Goal: Task Accomplishment & Management: Manage account settings

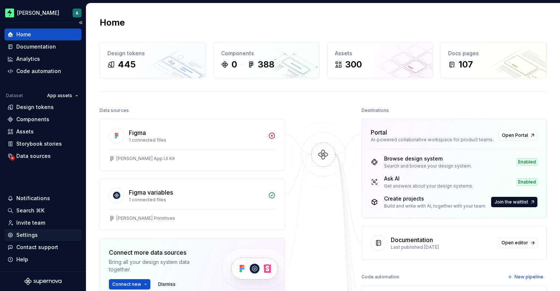
click at [33, 233] on div "Settings" at bounding box center [26, 234] width 21 height 7
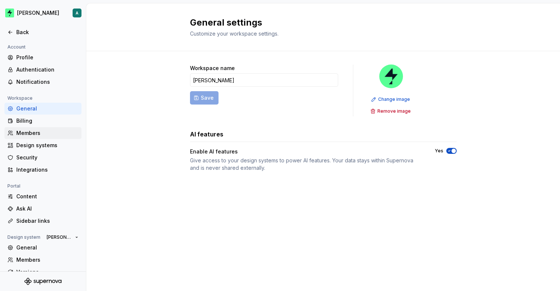
click at [50, 134] on div "Members" at bounding box center [47, 132] width 62 height 7
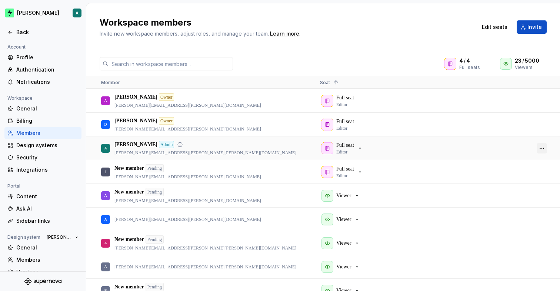
click at [544, 147] on button "button" at bounding box center [541, 148] width 10 height 10
click at [542, 144] on button "button" at bounding box center [541, 148] width 10 height 10
click at [362, 26] on h2 "Workspace members" at bounding box center [284, 23] width 368 height 12
click at [542, 148] on button "button" at bounding box center [541, 148] width 10 height 10
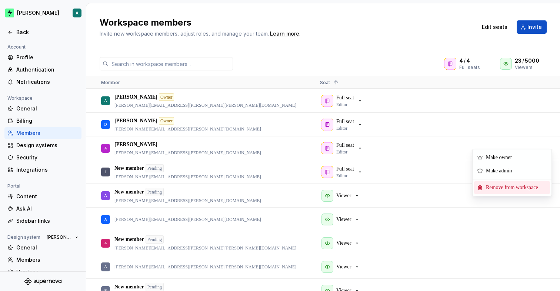
click at [519, 188] on span "Remove from workspace" at bounding box center [513, 187] width 61 height 13
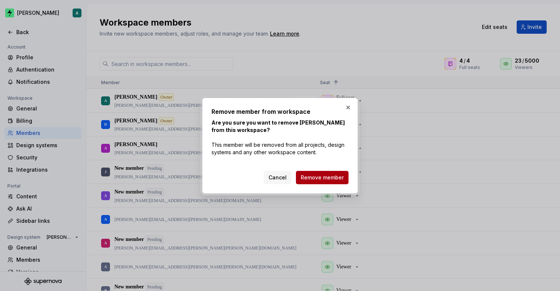
click at [310, 177] on span "Remove member" at bounding box center [322, 177] width 43 height 7
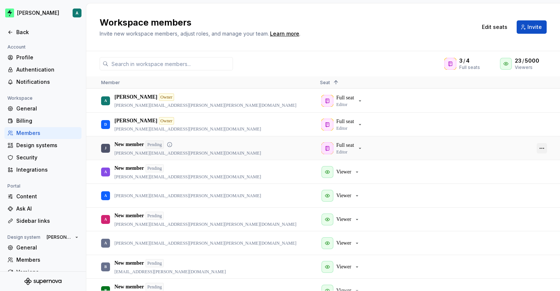
click at [545, 148] on button "button" at bounding box center [541, 148] width 10 height 10
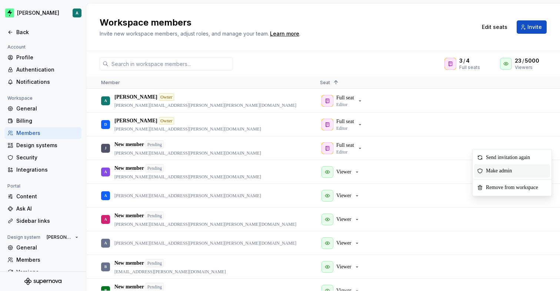
click at [513, 170] on span "Make admin" at bounding box center [500, 170] width 35 height 13
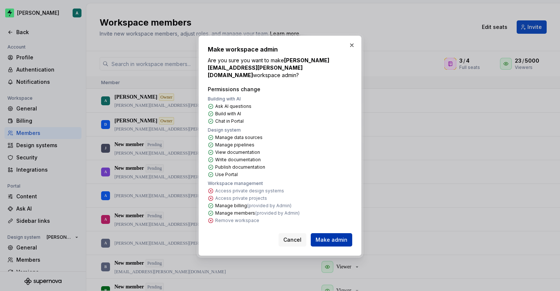
click at [330, 236] on span "Make admin" at bounding box center [331, 239] width 32 height 7
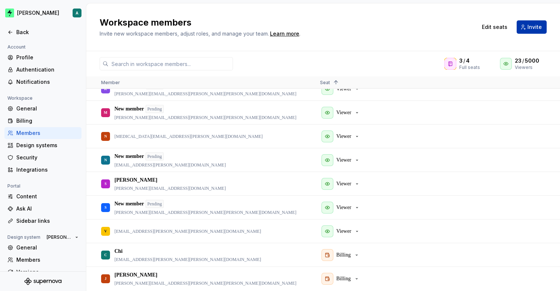
click at [536, 26] on span "Invite" at bounding box center [534, 26] width 14 height 7
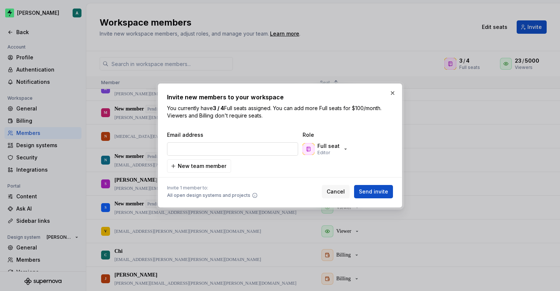
type input "S"
type input "samantha.greenham@zuno.tech"
click at [337, 152] on div "Full seat Editor" at bounding box center [328, 148] width 22 height 13
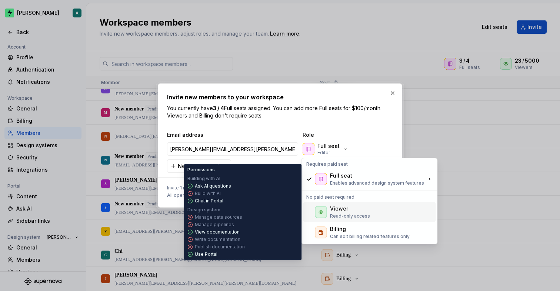
click at [348, 208] on div "Viewer" at bounding box center [350, 208] width 40 height 7
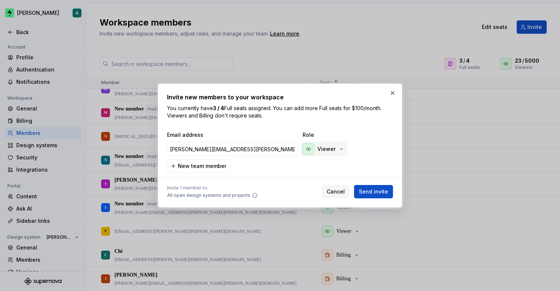
click at [324, 145] on div "Viewer" at bounding box center [323, 149] width 42 height 12
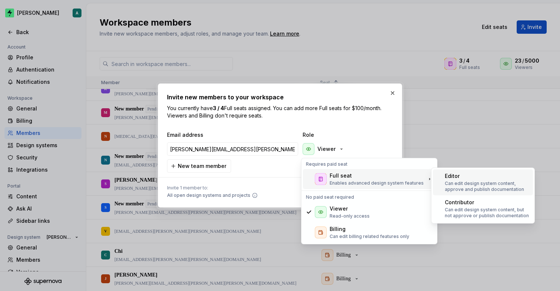
click at [478, 180] on p "Can edit design system content, approve and publish documentation" at bounding box center [487, 186] width 85 height 12
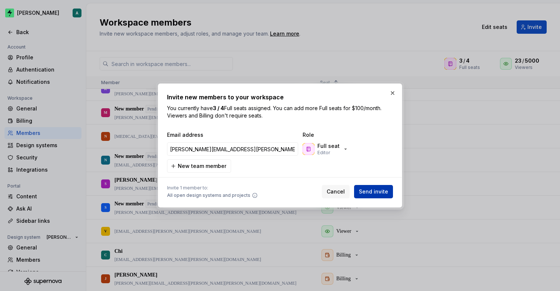
click at [377, 191] on span "Send invite" at bounding box center [373, 191] width 29 height 7
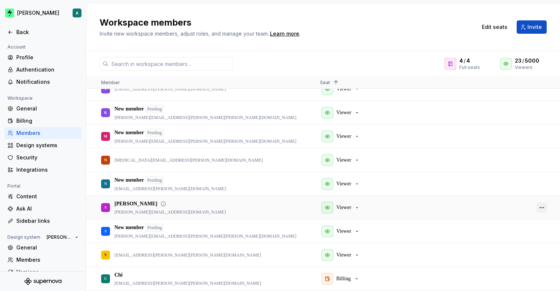
click at [544, 205] on button "button" at bounding box center [541, 207] width 10 height 10
click at [511, 245] on span "Remove from workspace" at bounding box center [513, 244] width 61 height 13
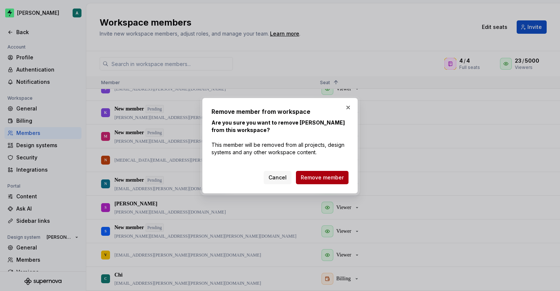
click at [320, 173] on button "Remove member" at bounding box center [322, 177] width 53 height 13
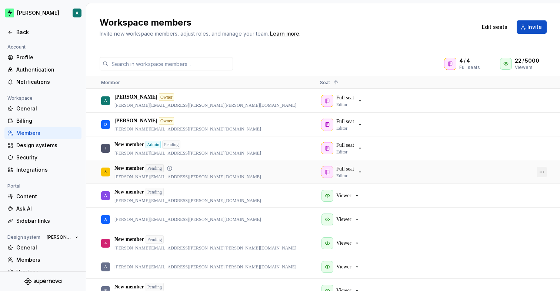
click at [544, 173] on button "button" at bounding box center [541, 172] width 10 height 10
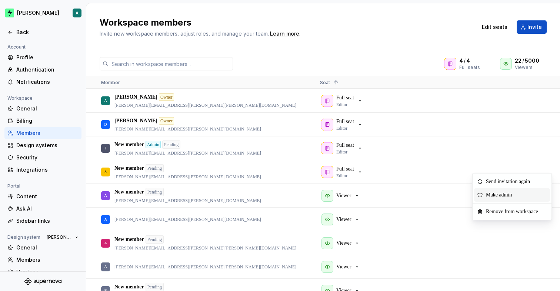
click at [512, 193] on span "Make admin" at bounding box center [500, 194] width 35 height 13
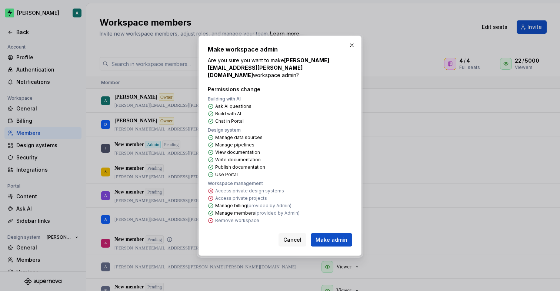
click at [328, 236] on span "Make admin" at bounding box center [331, 239] width 32 height 7
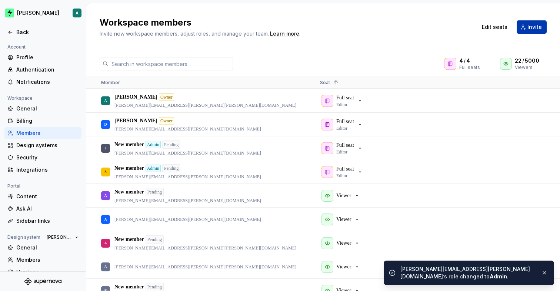
click at [534, 28] on span "Invite" at bounding box center [534, 26] width 14 height 7
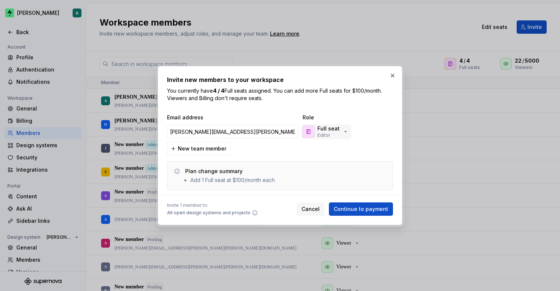
type input "daryl.hoadley@zuno.tech"
click at [345, 128] on div "Full seat Editor" at bounding box center [325, 131] width 46 height 13
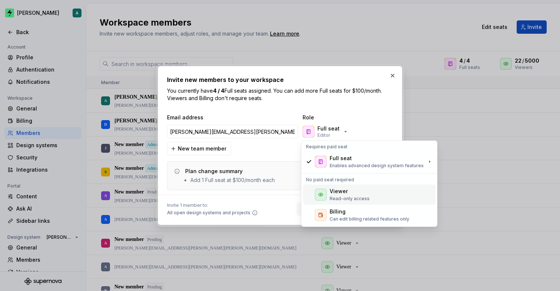
click at [355, 195] on div "Viewer Read-only access" at bounding box center [350, 194] width 40 height 14
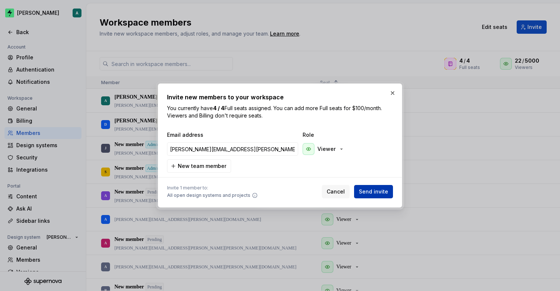
click at [374, 192] on span "Send invite" at bounding box center [373, 191] width 29 height 7
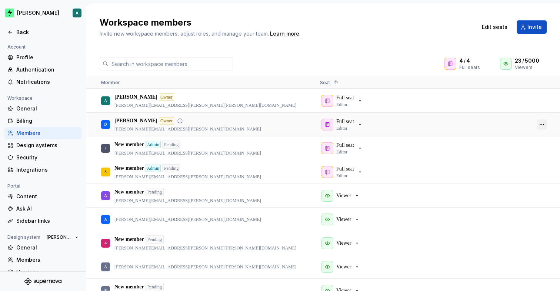
click at [539, 125] on button "button" at bounding box center [541, 124] width 10 height 10
click at [507, 149] on span "Remove from workspace" at bounding box center [513, 150] width 61 height 13
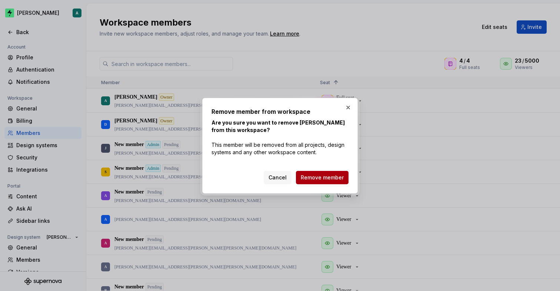
click at [324, 177] on span "Remove member" at bounding box center [322, 177] width 43 height 7
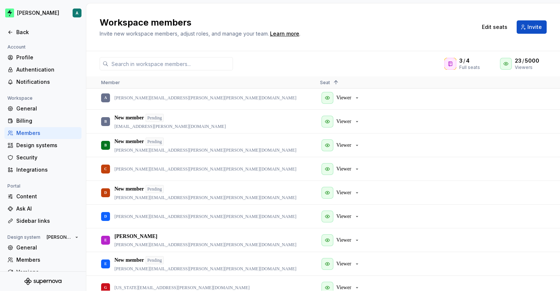
scroll to position [146, 0]
click at [543, 193] on button "button" at bounding box center [541, 192] width 10 height 10
click at [331, 187] on div "button" at bounding box center [327, 192] width 12 height 12
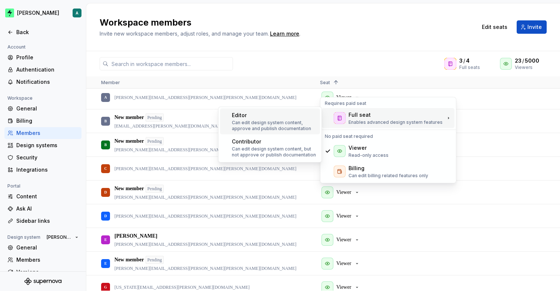
click at [270, 116] on div "Editor" at bounding box center [274, 114] width 85 height 7
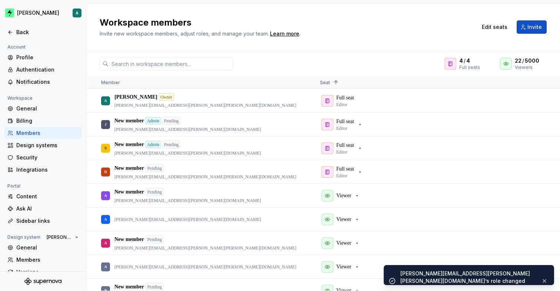
scroll to position [0, 0]
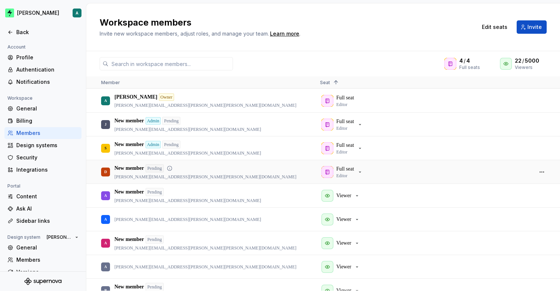
click at [547, 171] on div at bounding box center [542, 171] width 18 height 23
click at [544, 171] on button "button" at bounding box center [541, 172] width 10 height 10
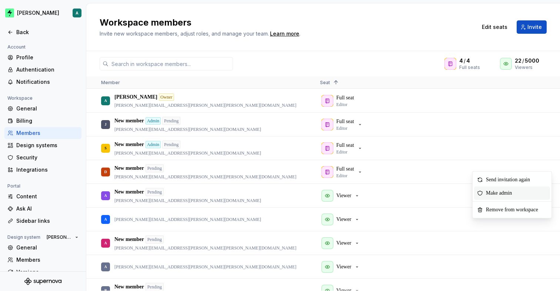
click at [518, 194] on span "Make admin" at bounding box center [500, 192] width 35 height 13
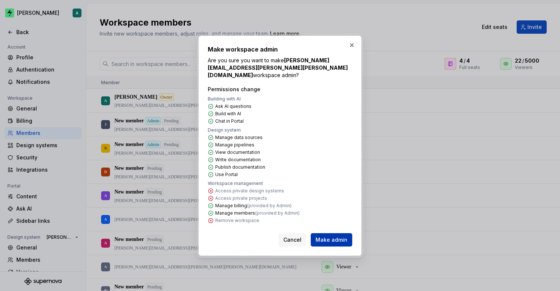
click at [337, 236] on span "Make admin" at bounding box center [331, 239] width 32 height 7
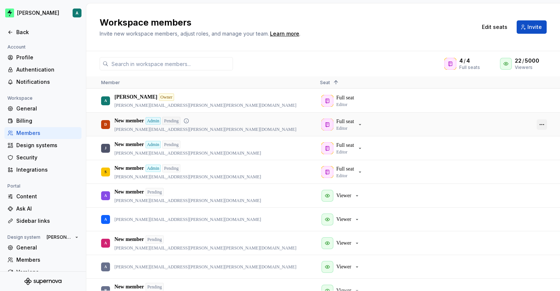
click at [540, 123] on button "button" at bounding box center [541, 124] width 10 height 10
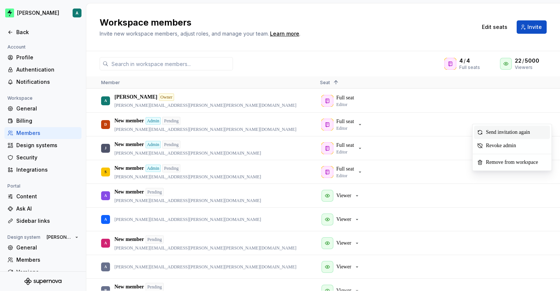
click at [395, 58] on div "4 / 4 Full seats 22 / 5000 Viewers" at bounding box center [323, 63] width 474 height 13
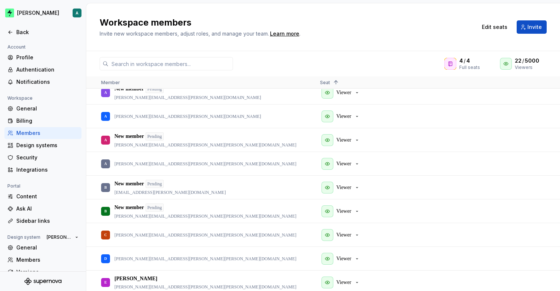
scroll to position [96, 0]
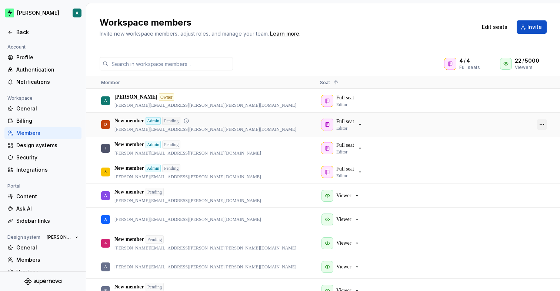
click at [537, 127] on button "button" at bounding box center [541, 124] width 10 height 10
click at [358, 63] on div "4 / 4 Full seats 22 / 5000 Viewers" at bounding box center [323, 63] width 474 height 13
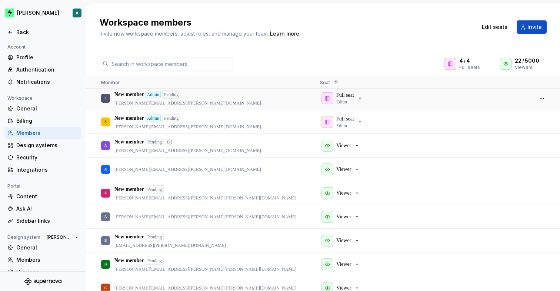
scroll to position [50, 0]
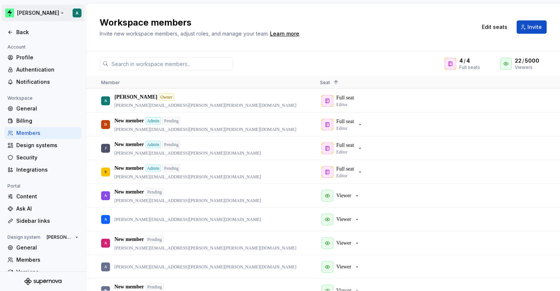
click at [23, 15] on html "Zuno A Back Account Profile Authentication Notifications Workspace General Bill…" at bounding box center [280, 145] width 560 height 291
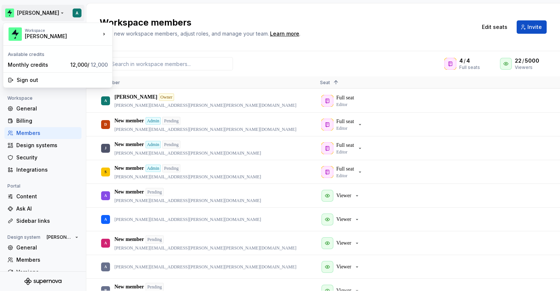
click at [124, 4] on html "Zuno A Back Account Profile Authentication Notifications Workspace General Bill…" at bounding box center [280, 145] width 560 height 291
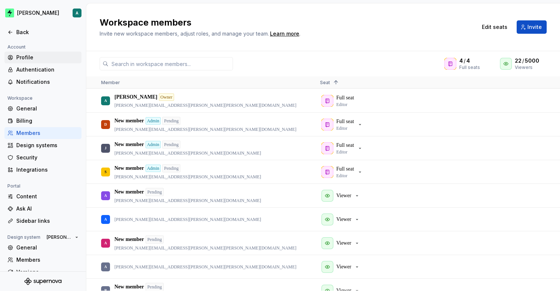
click at [34, 58] on div "Profile" at bounding box center [47, 57] width 62 height 7
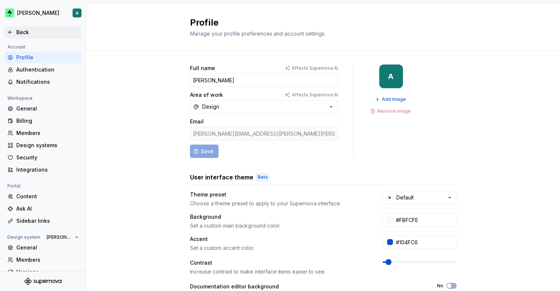
click at [45, 29] on div "Back" at bounding box center [47, 32] width 62 height 7
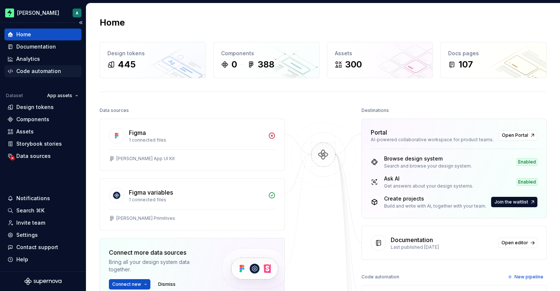
click at [33, 68] on div "Code automation" at bounding box center [38, 70] width 45 height 7
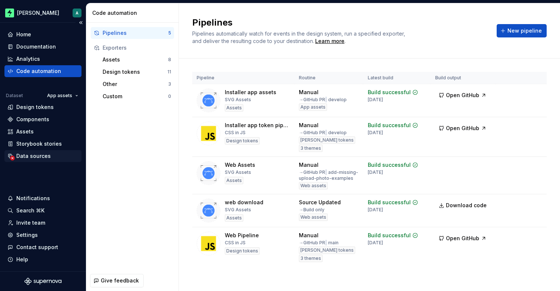
click at [32, 155] on div "Data sources" at bounding box center [33, 155] width 34 height 7
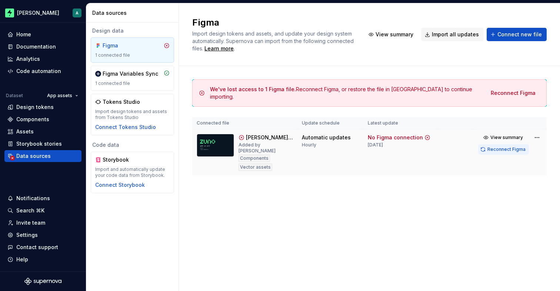
click at [501, 147] on span "Reconnect Figma" at bounding box center [506, 149] width 38 height 6
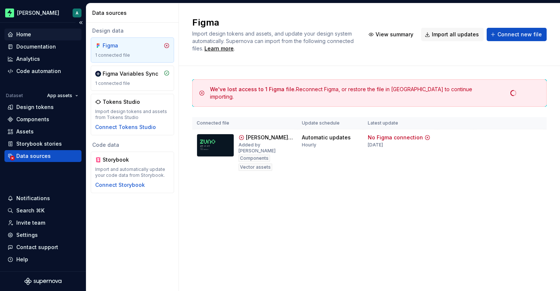
click at [36, 34] on div "Home" at bounding box center [42, 34] width 71 height 7
